Goal: Information Seeking & Learning: Learn about a topic

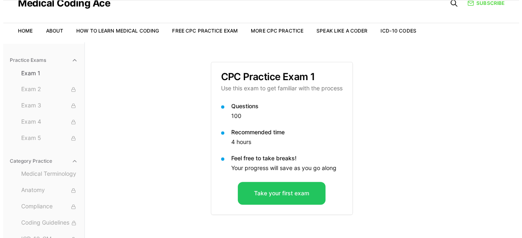
scroll to position [49, 0]
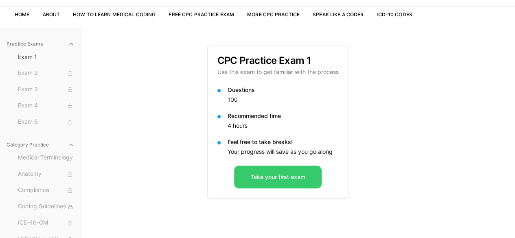
click at [304, 179] on button "Take your first exam" at bounding box center [278, 177] width 88 height 23
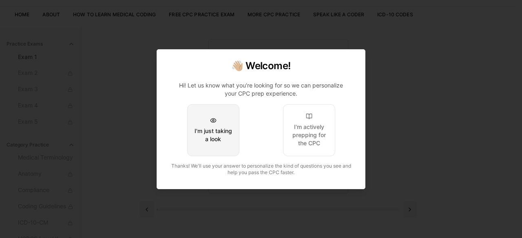
click at [229, 132] on div "I'm just taking a look" at bounding box center [213, 135] width 38 height 16
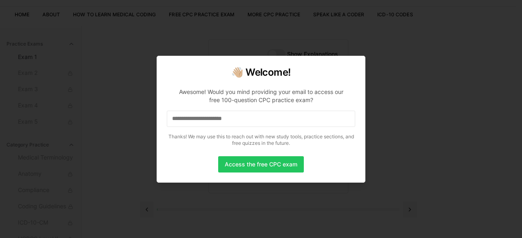
click at [216, 123] on input at bounding box center [261, 119] width 188 height 16
click at [239, 88] on p "Awesome! Would you mind providing your email to access our free 100-question CP…" at bounding box center [261, 115] width 188 height 68
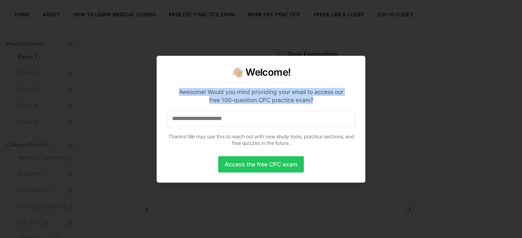
click at [239, 88] on p "Awesome! Would you mind providing your email to access our free 100-question CP…" at bounding box center [261, 115] width 188 height 68
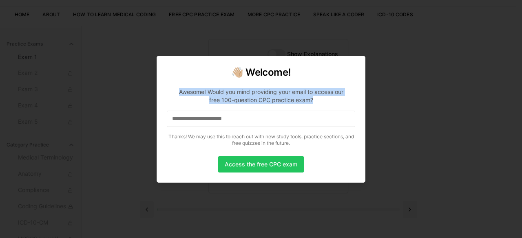
click at [239, 88] on p "Awesome! Would you mind providing your email to access our free 100-question CP…" at bounding box center [261, 115] width 188 height 68
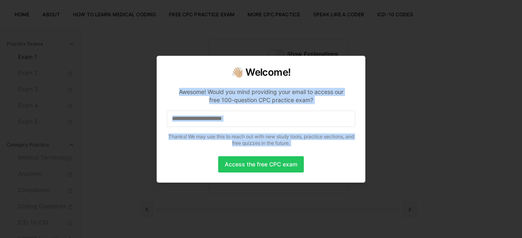
drag, startPoint x: 239, startPoint y: 88, endPoint x: 247, endPoint y: 131, distance: 43.8
click at [247, 131] on p "Awesome! Would you mind providing your email to access our free 100-question CP…" at bounding box center [261, 115] width 188 height 68
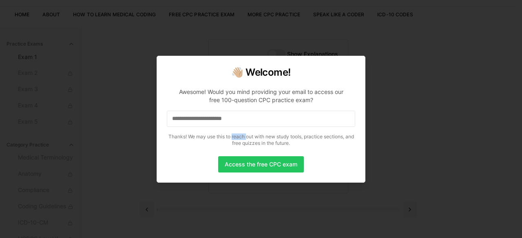
click at [247, 131] on p "Awesome! Would you mind providing your email to access our free 100-question CP…" at bounding box center [261, 115] width 188 height 68
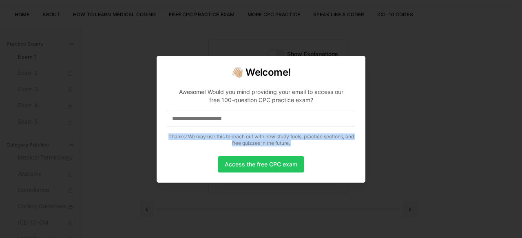
click at [247, 131] on p "Awesome! Would you mind providing your email to access our free 100-question CP…" at bounding box center [261, 115] width 188 height 68
drag, startPoint x: 247, startPoint y: 131, endPoint x: 359, endPoint y: 115, distance: 113.1
click at [359, 115] on div "👋🏼 Welcome! Awesome! Would you mind providing your email to access our free 100…" at bounding box center [260, 119] width 209 height 127
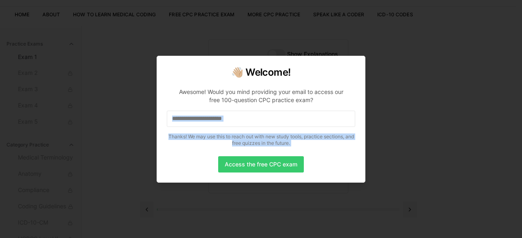
click at [277, 160] on button "Access the free CPC exam" at bounding box center [261, 164] width 86 height 16
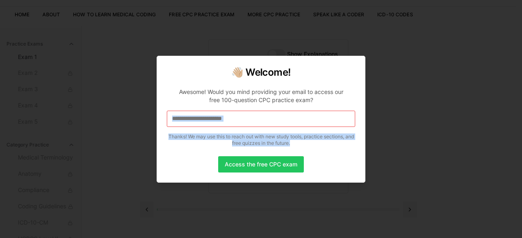
click at [277, 160] on button "Access the free CPC exam" at bounding box center [261, 164] width 86 height 16
drag, startPoint x: 277, startPoint y: 160, endPoint x: 261, endPoint y: 104, distance: 58.2
click at [261, 104] on div "👋🏼 Welcome! Awesome! Would you mind providing your email to access our free 100…" at bounding box center [260, 119] width 209 height 127
click at [261, 104] on p "Awesome! Would you mind providing your email to access our free 100-question CP…" at bounding box center [261, 115] width 188 height 68
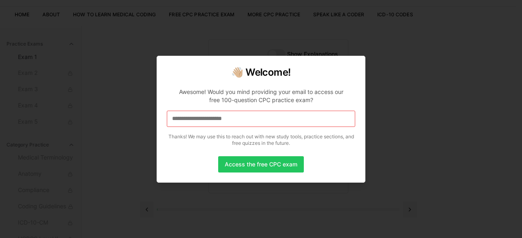
click at [261, 104] on p "Awesome! Would you mind providing your email to access our free 100-question CP…" at bounding box center [261, 115] width 188 height 68
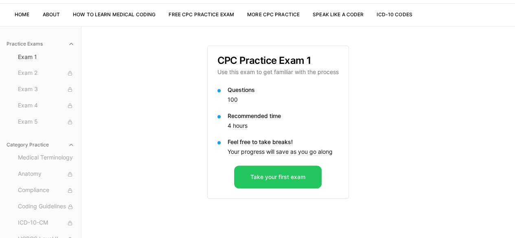
scroll to position [49, 0]
click at [54, 159] on span "Medical Terminology" at bounding box center [46, 158] width 57 height 9
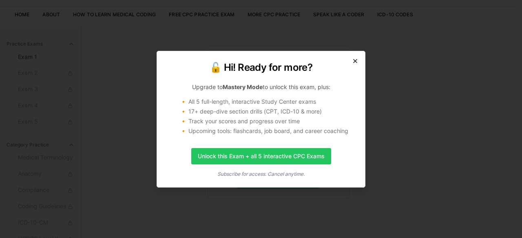
click at [355, 61] on icon "button" at bounding box center [354, 60] width 3 height 3
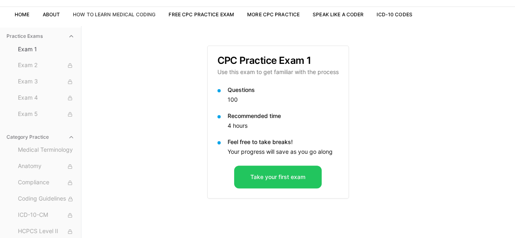
scroll to position [7, 0]
click at [285, 15] on link "More CPC Practice" at bounding box center [273, 14] width 53 height 6
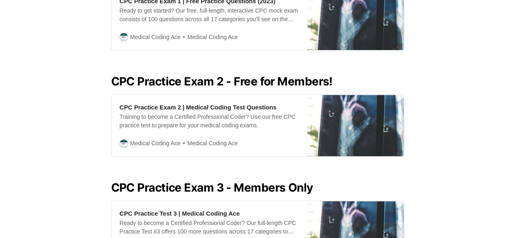
scroll to position [209, 0]
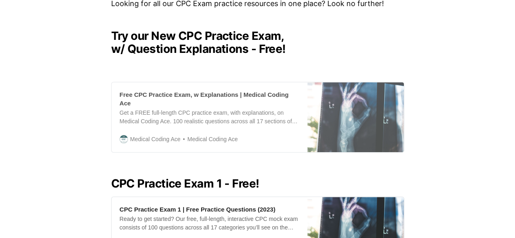
click at [188, 95] on div "Free CPC Practice Exam, w Explanations | Medical Coding Ace" at bounding box center [210, 98] width 180 height 17
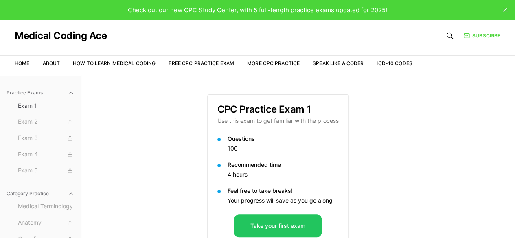
click at [509, 186] on div "Practice Exams Exam 1 Exam 2 Exam 3 Exam 4 Exam 5 Category Practice Medical Ter…" at bounding box center [257, 194] width 515 height 238
